Goal: Find specific page/section: Find specific page/section

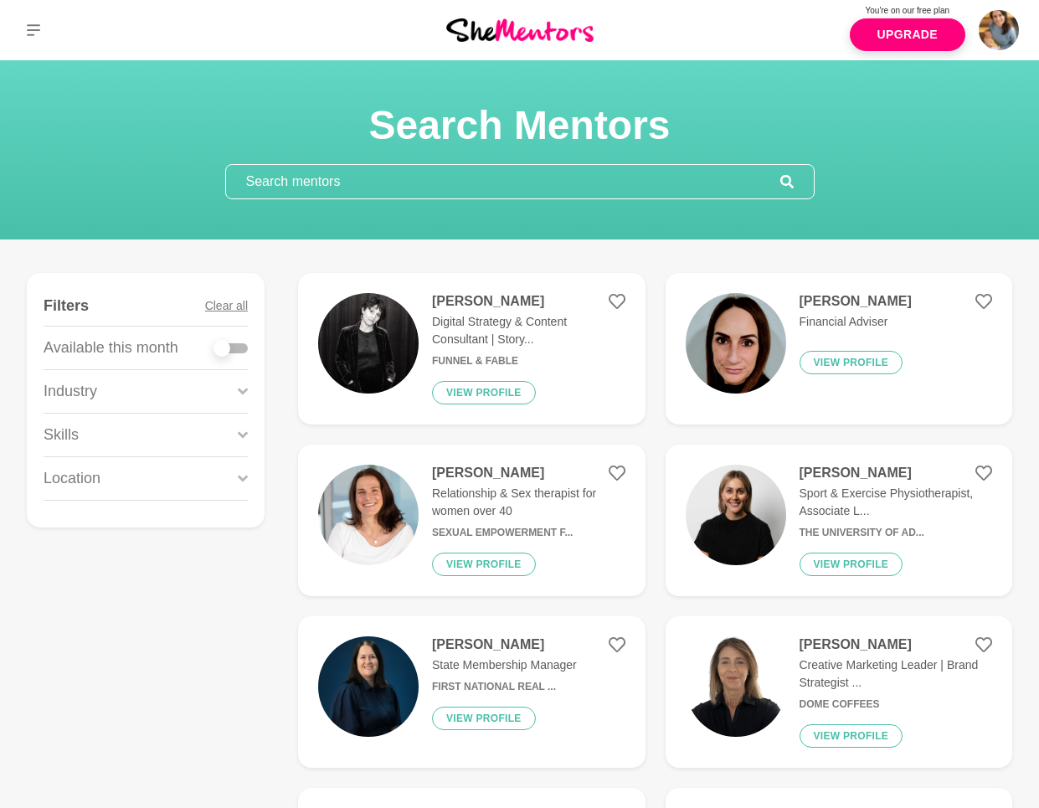
click at [388, 183] on input "text" at bounding box center [503, 181] width 554 height 33
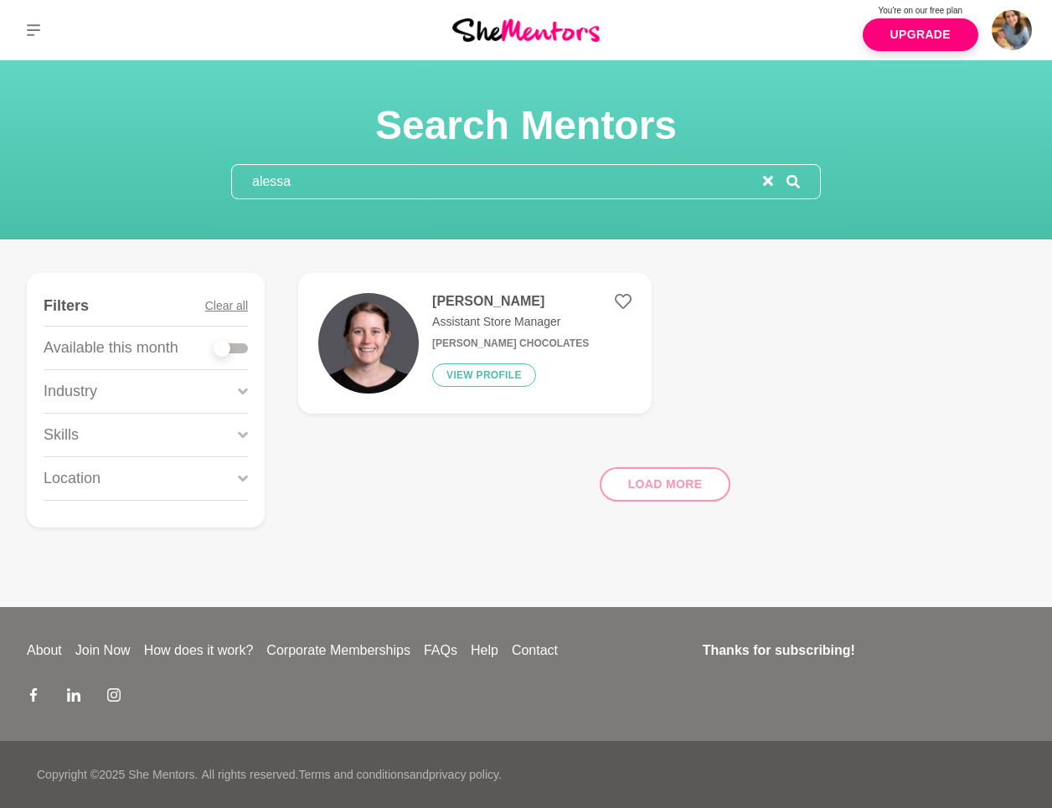
type input "alessa"
click at [392, 348] on img at bounding box center [368, 343] width 100 height 100
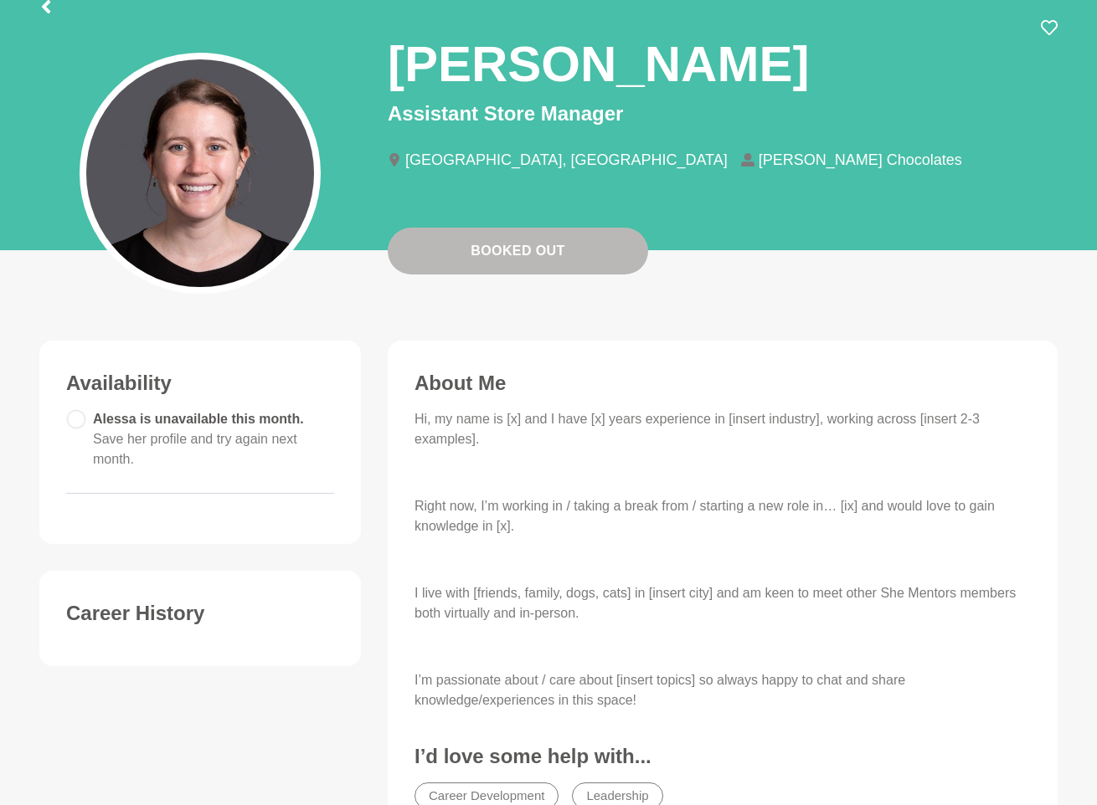
scroll to position [329, 0]
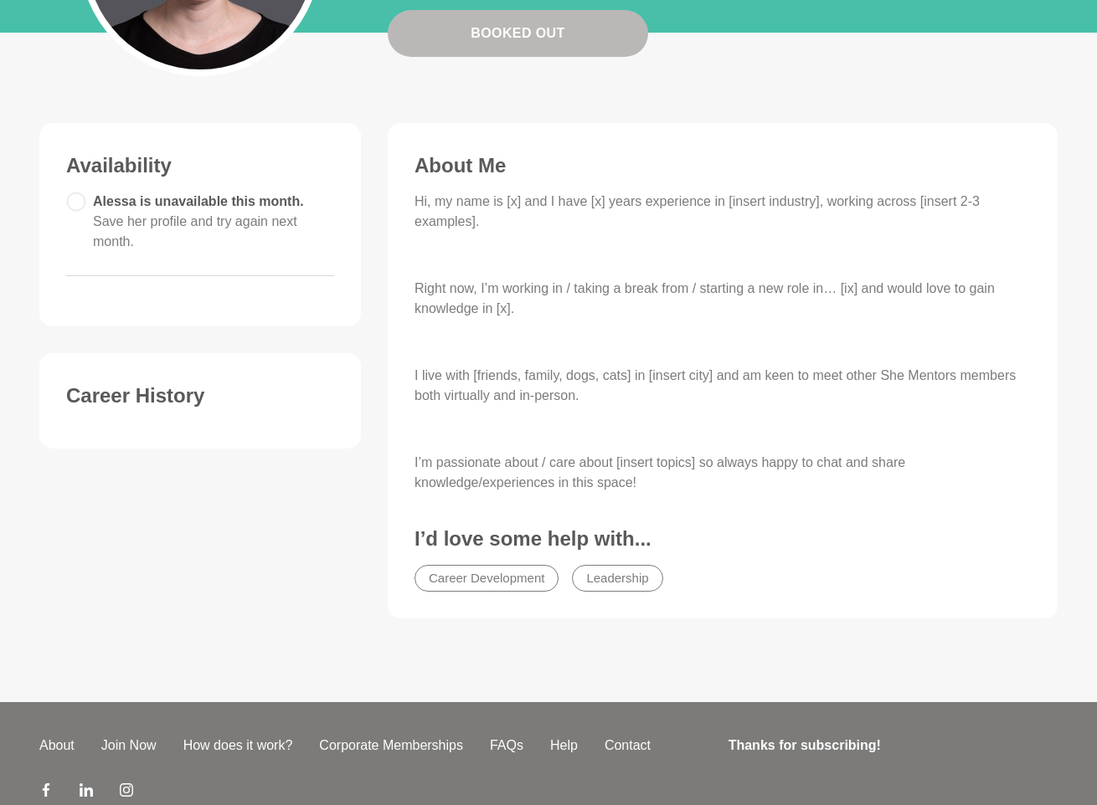
click at [511, 579] on li "Career Development" at bounding box center [486, 578] width 144 height 27
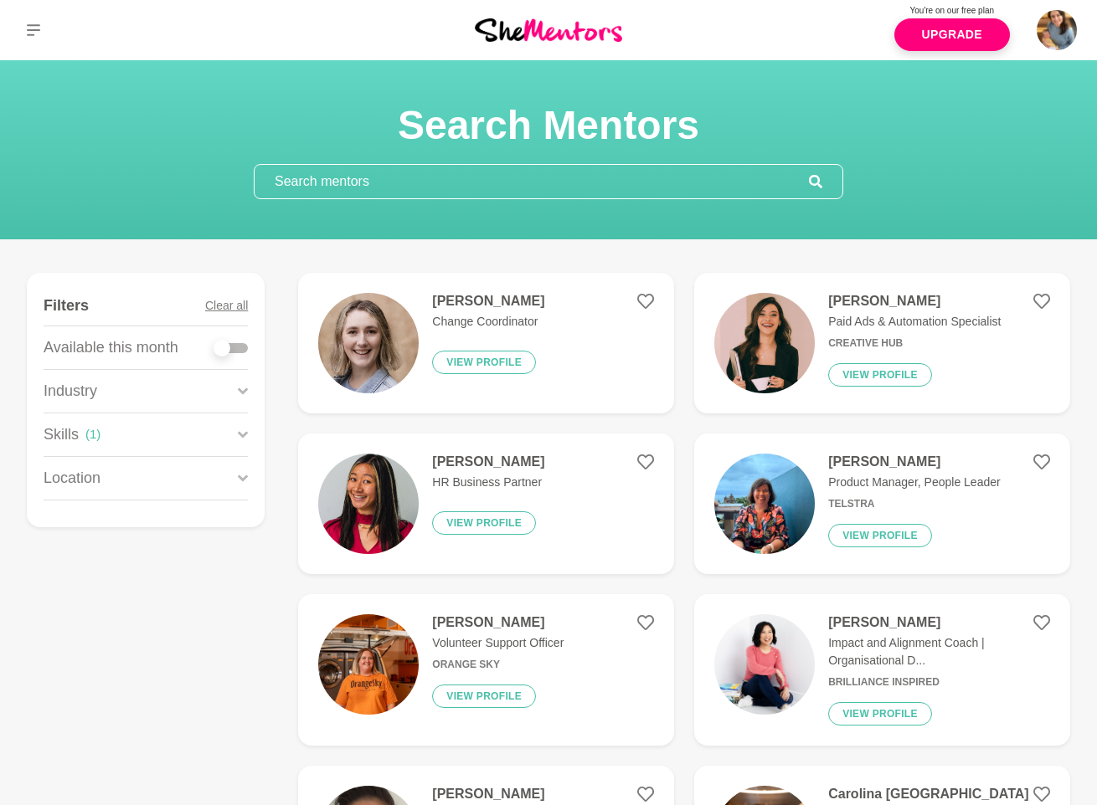
click at [451, 178] on input "text" at bounding box center [532, 181] width 554 height 33
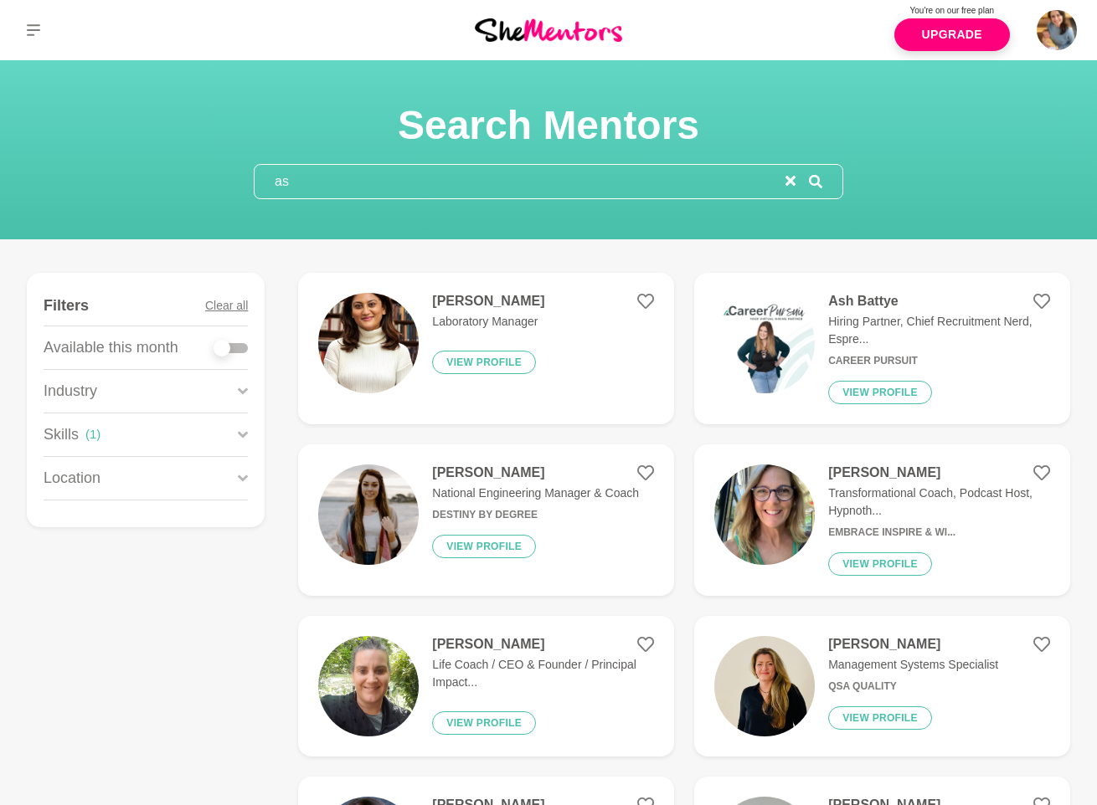
type input "a"
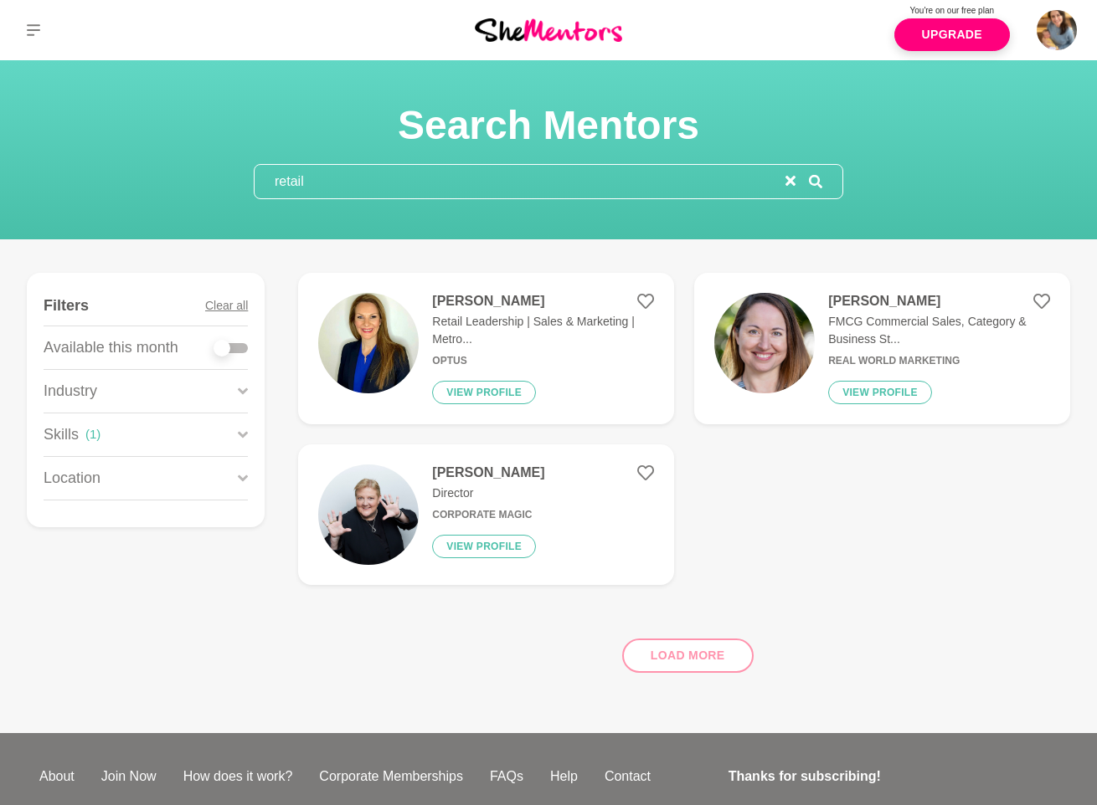
type input "retail"
click at [237, 346] on div at bounding box center [230, 348] width 33 height 10
checkbox input "true"
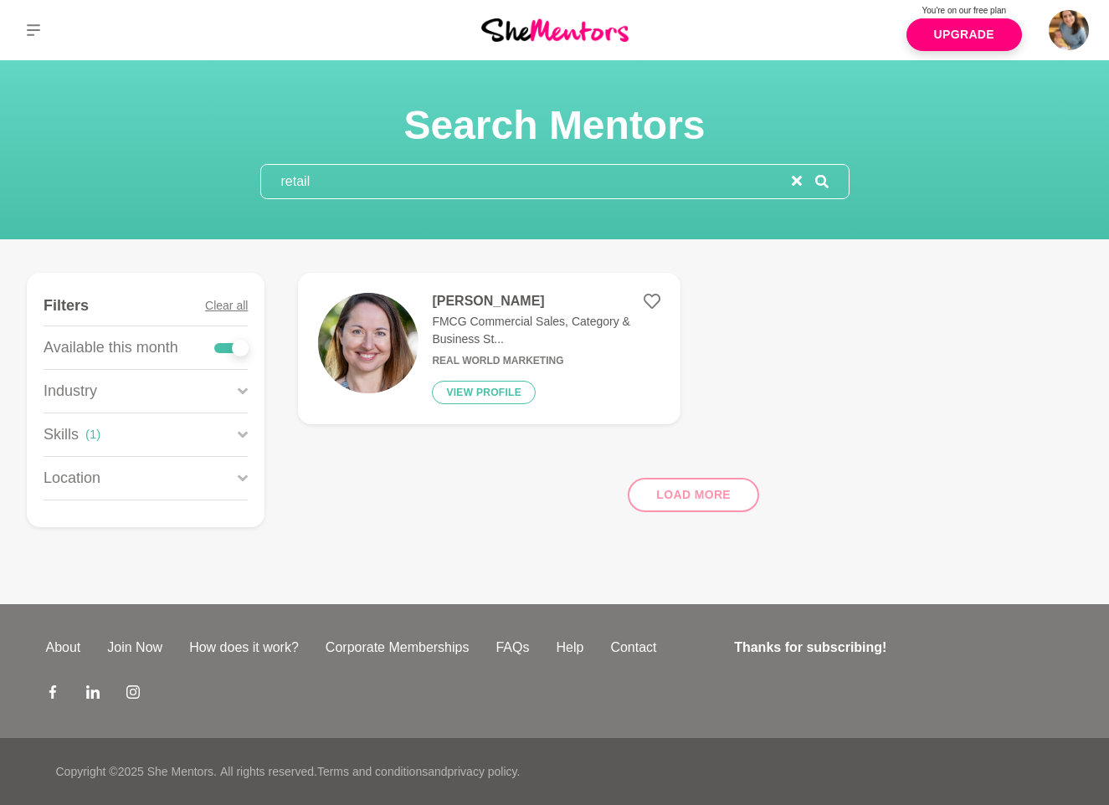
click at [385, 344] on img at bounding box center [368, 343] width 100 height 100
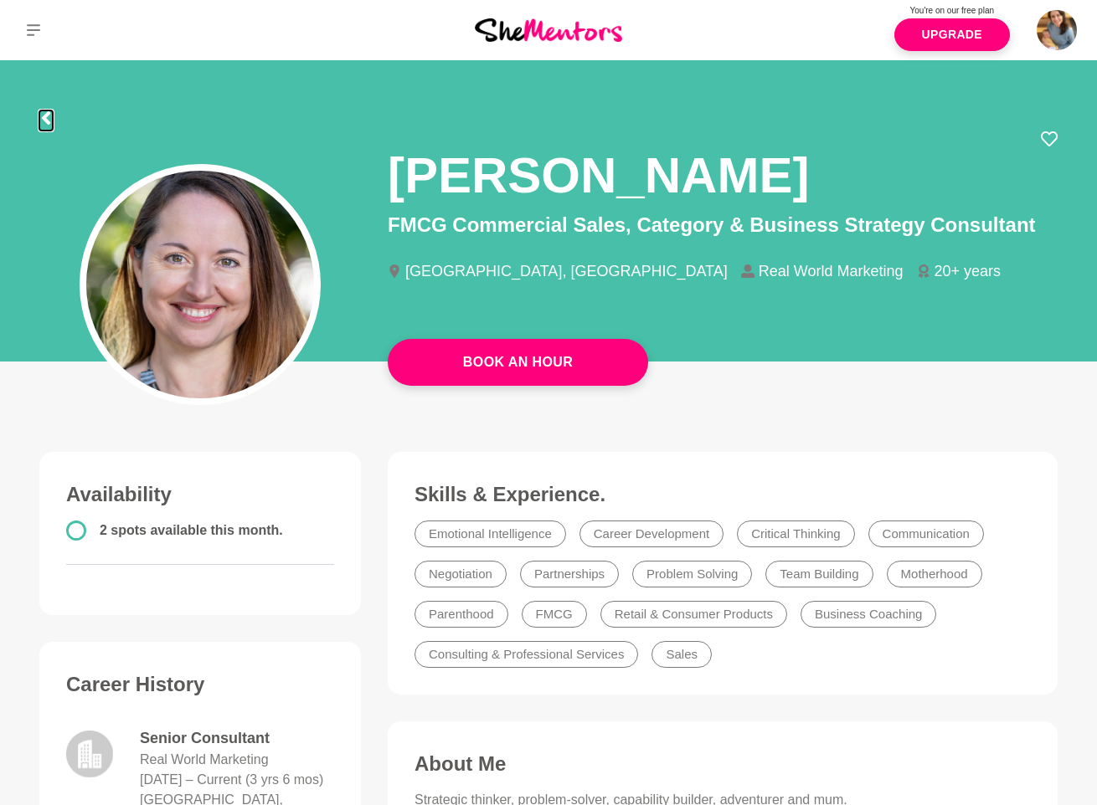
click at [44, 120] on icon at bounding box center [46, 117] width 8 height 13
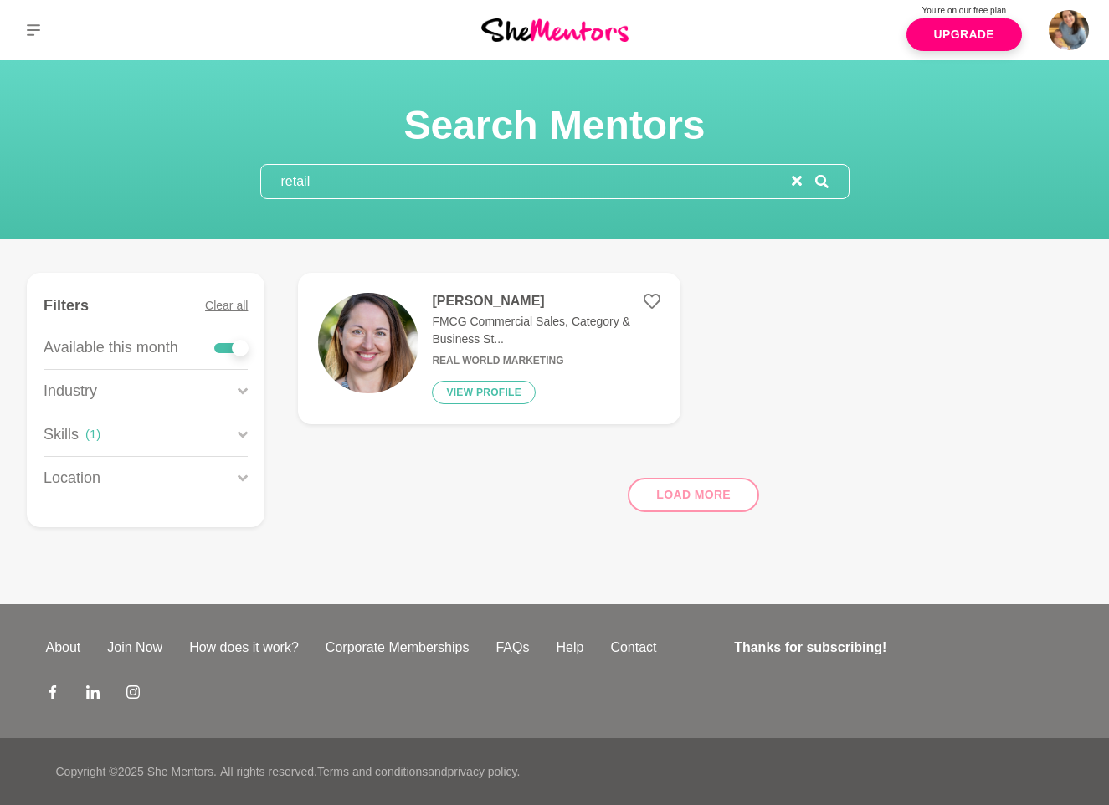
click at [44, 120] on div "Search Mentors retail" at bounding box center [554, 149] width 1069 height 99
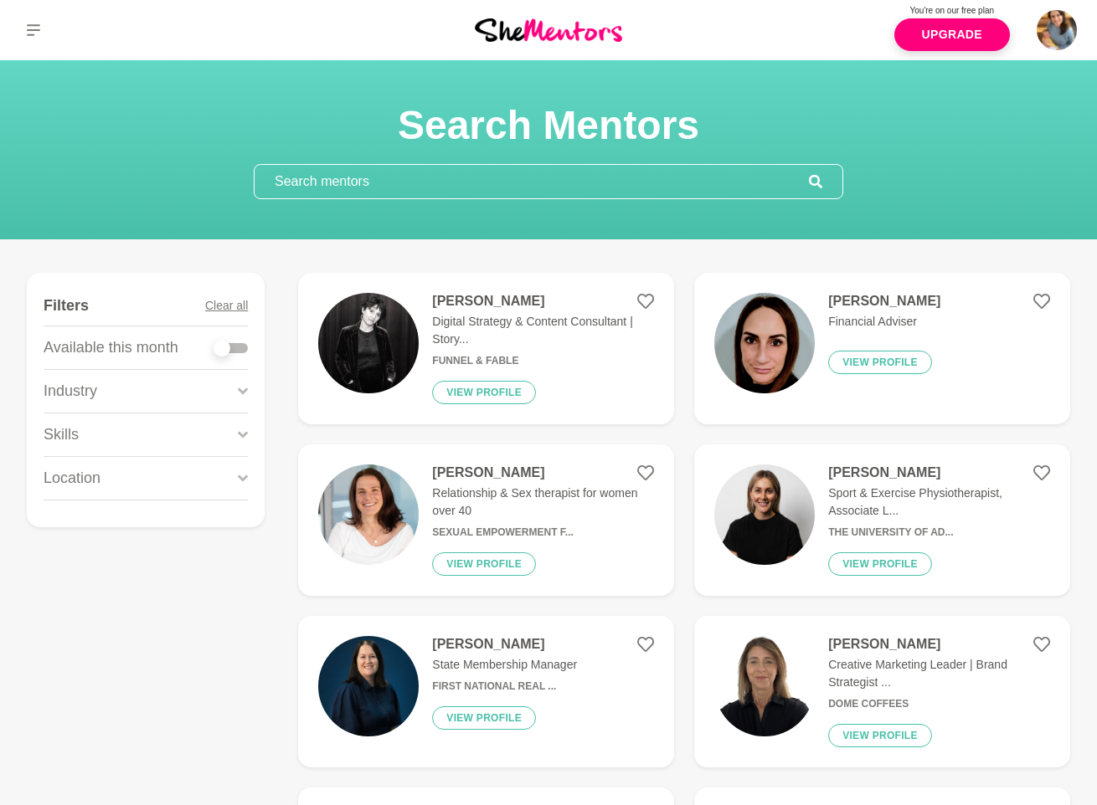
click at [373, 193] on input "text" at bounding box center [532, 181] width 554 height 33
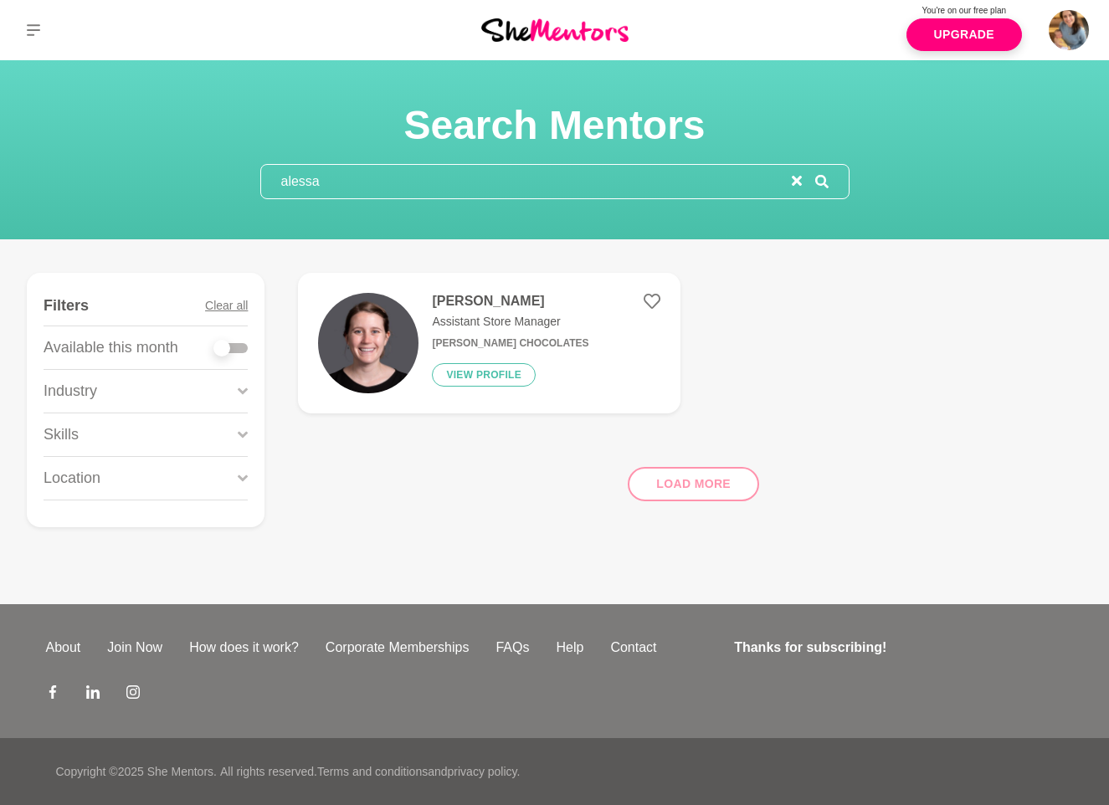
type input "alessa"
click at [380, 327] on img at bounding box center [368, 343] width 100 height 100
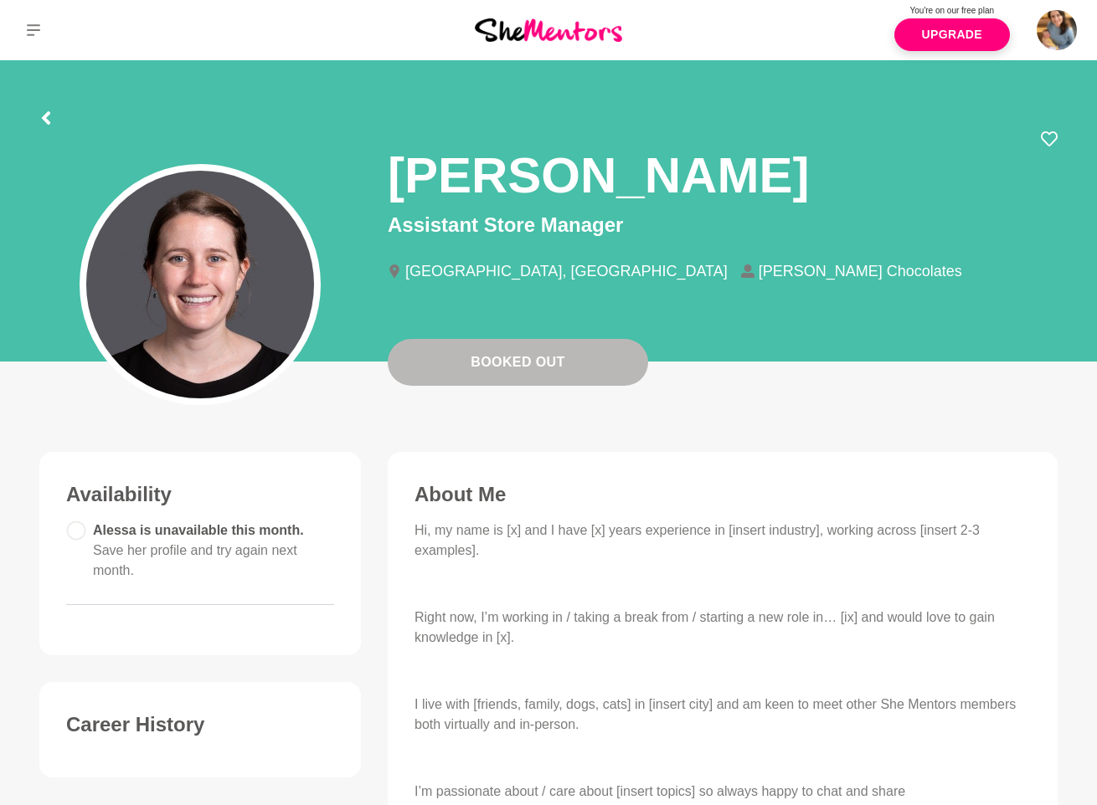
click at [450, 169] on h1 "[PERSON_NAME]" at bounding box center [598, 175] width 421 height 63
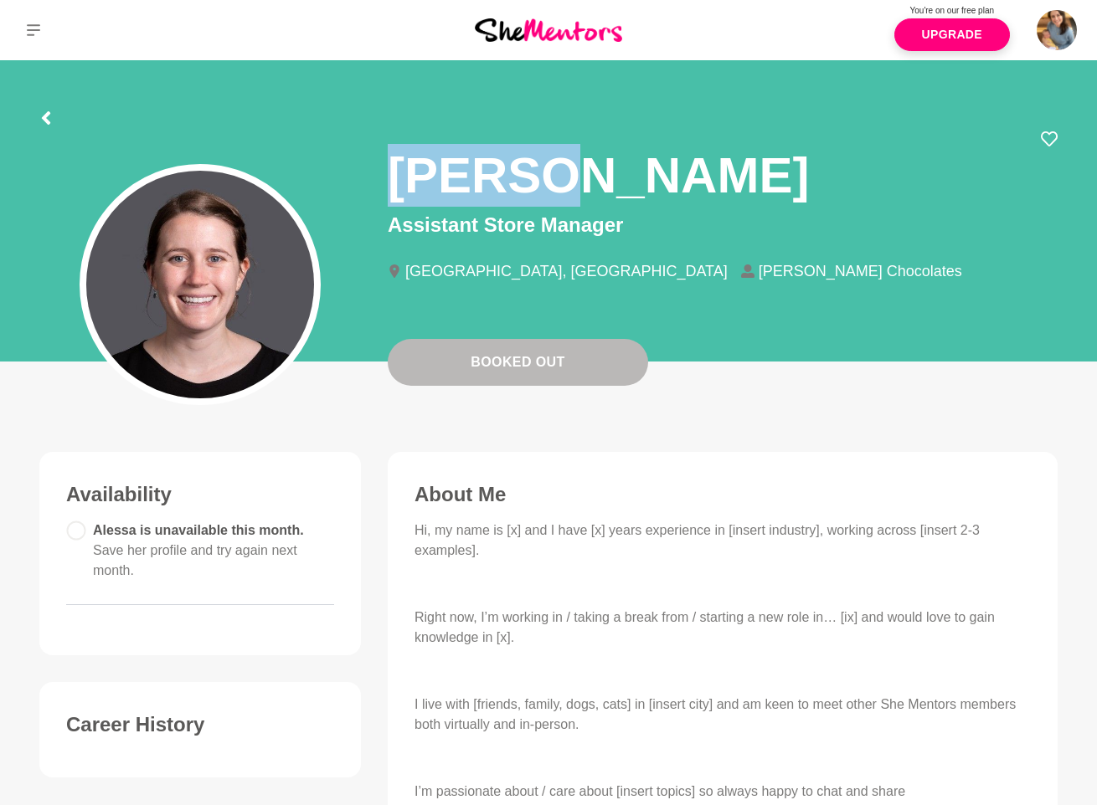
click at [450, 169] on h1 "[PERSON_NAME]" at bounding box center [598, 175] width 421 height 63
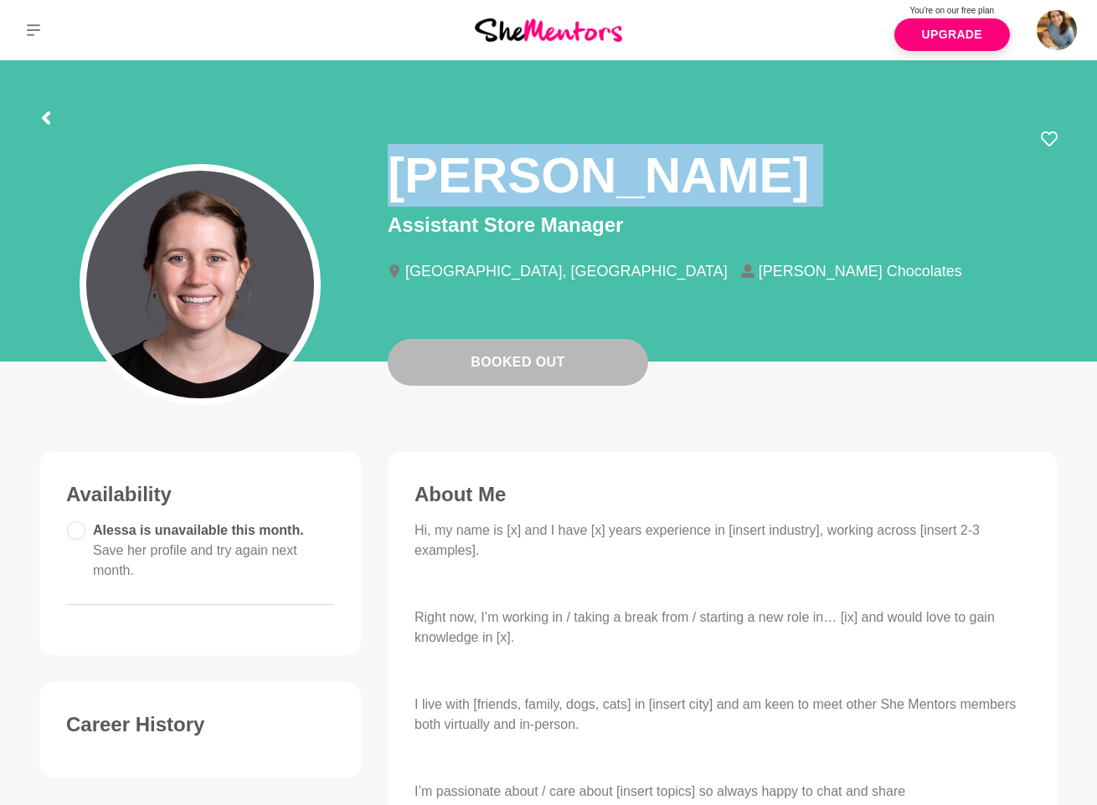
click at [450, 170] on h1 "[PERSON_NAME]" at bounding box center [598, 175] width 421 height 63
